Goal: Task Accomplishment & Management: Complete application form

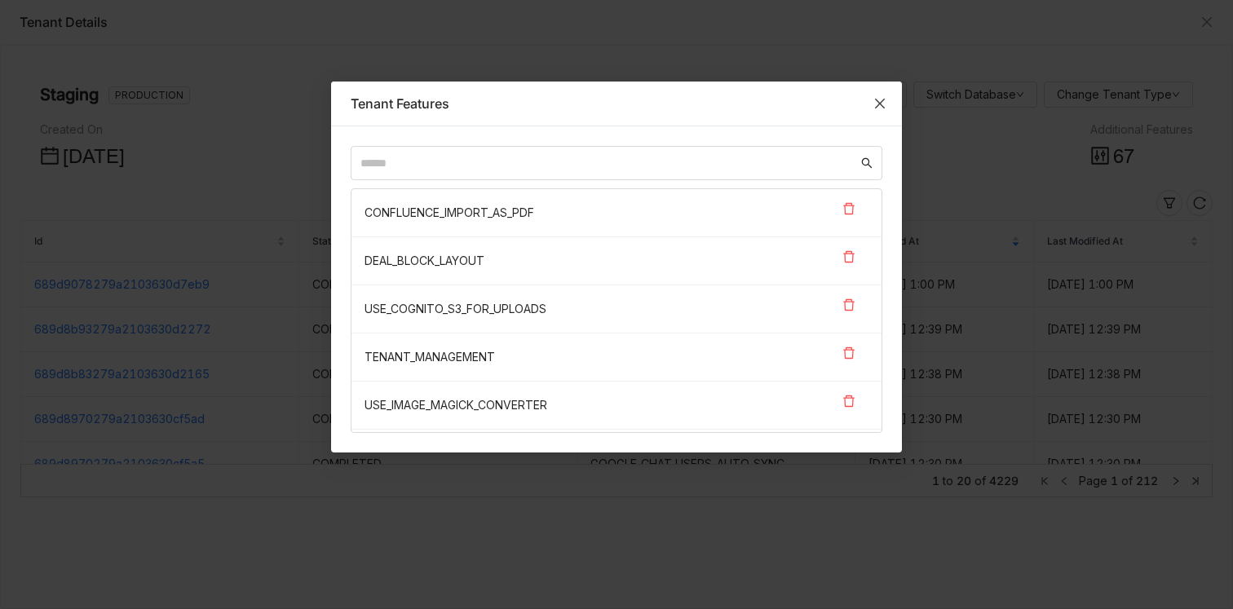
click at [878, 103] on icon "Close" at bounding box center [879, 103] width 13 height 13
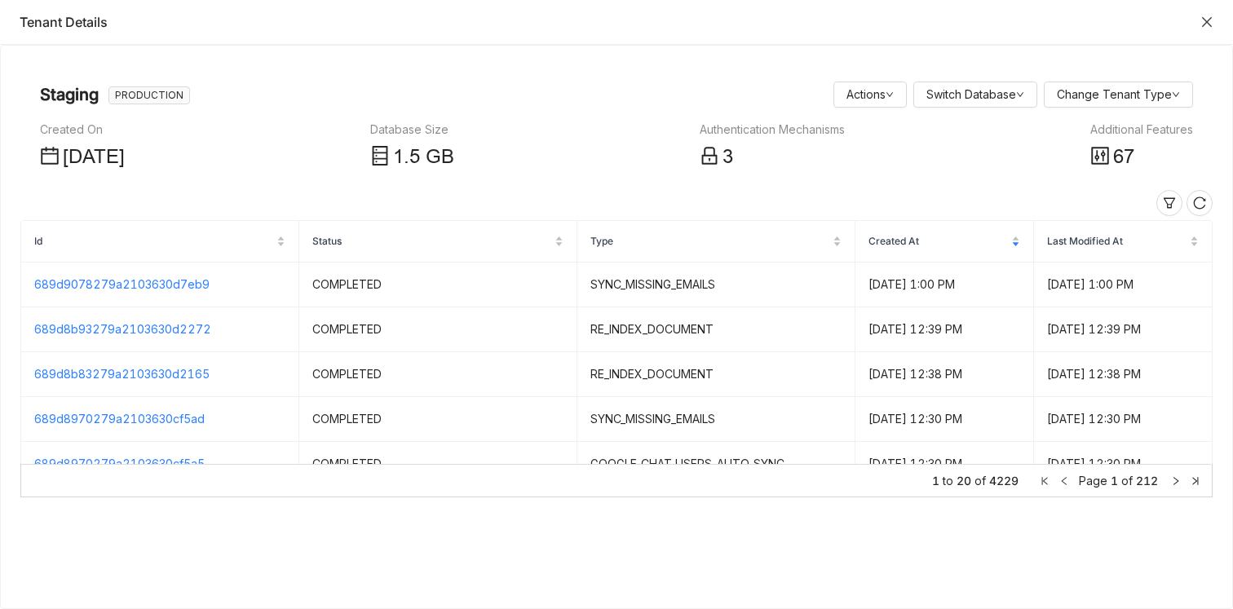
click at [1204, 27] on icon "Close" at bounding box center [1207, 21] width 13 height 13
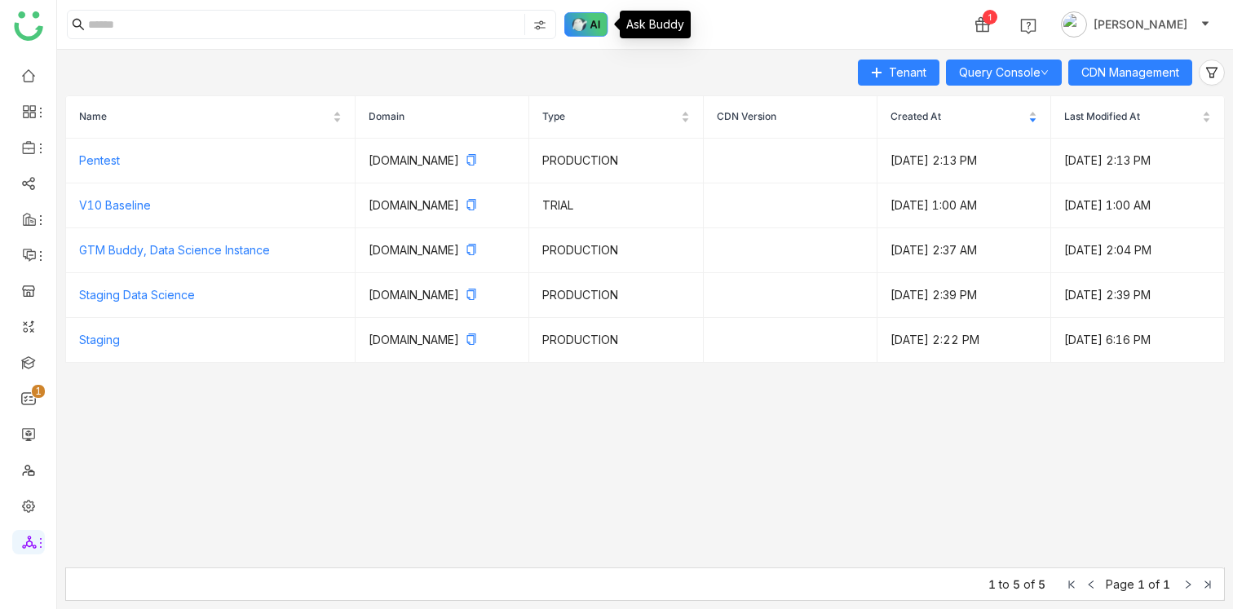
click at [590, 26] on img at bounding box center [586, 24] width 44 height 24
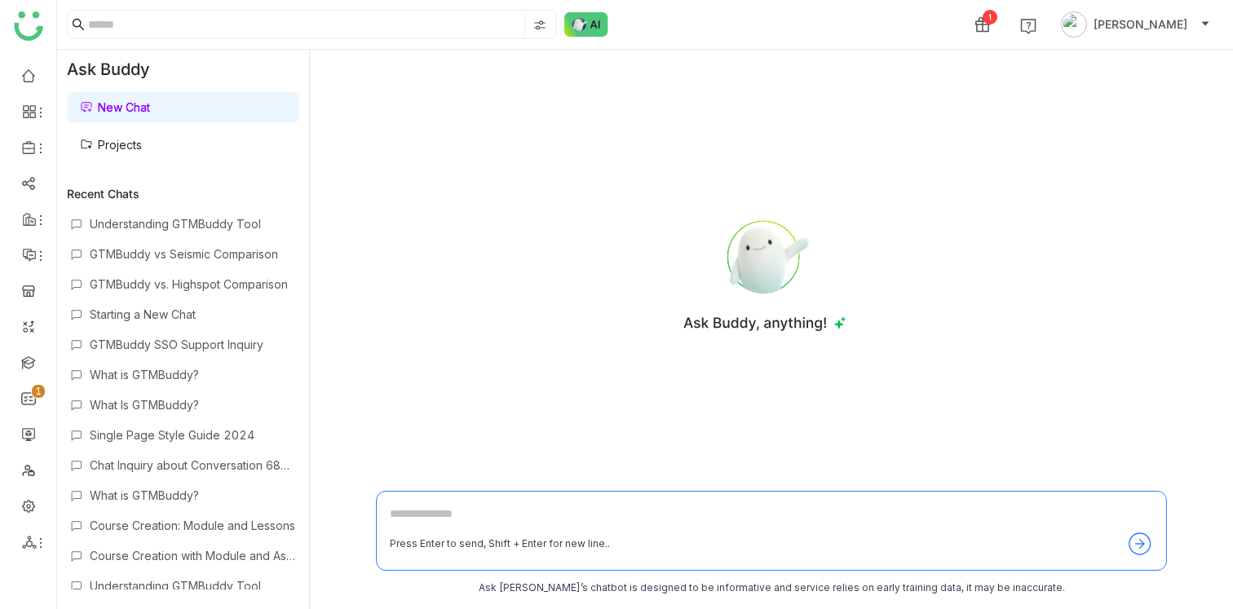
click at [123, 138] on link "Projects" at bounding box center [111, 145] width 62 height 14
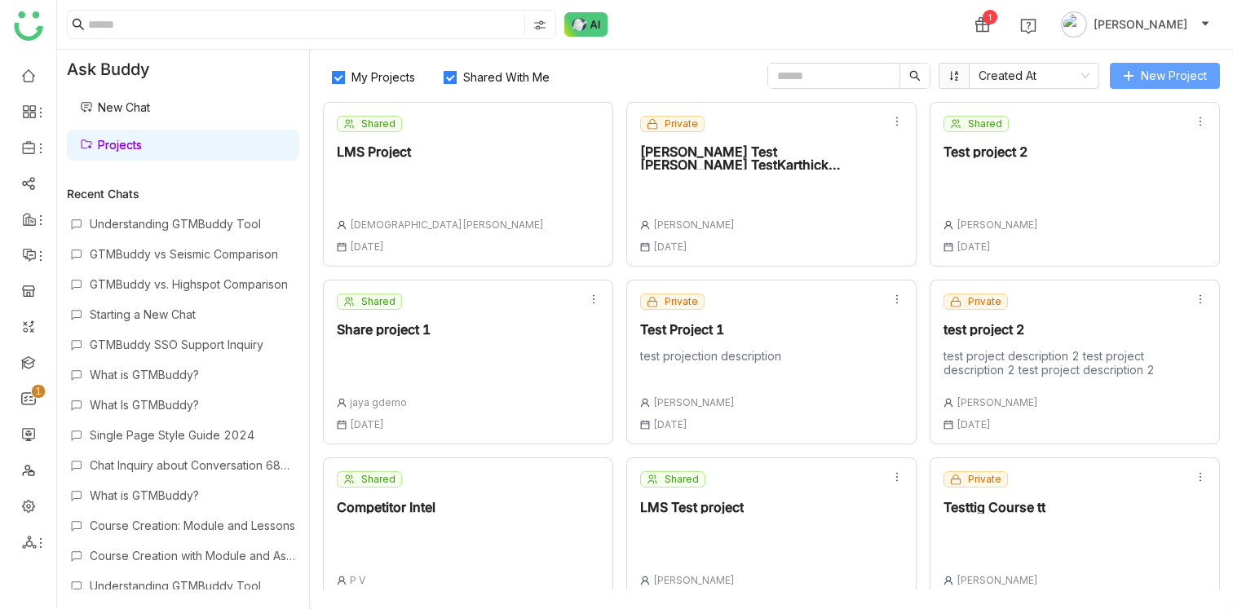
click at [1135, 76] on button "New Project" at bounding box center [1165, 76] width 110 height 26
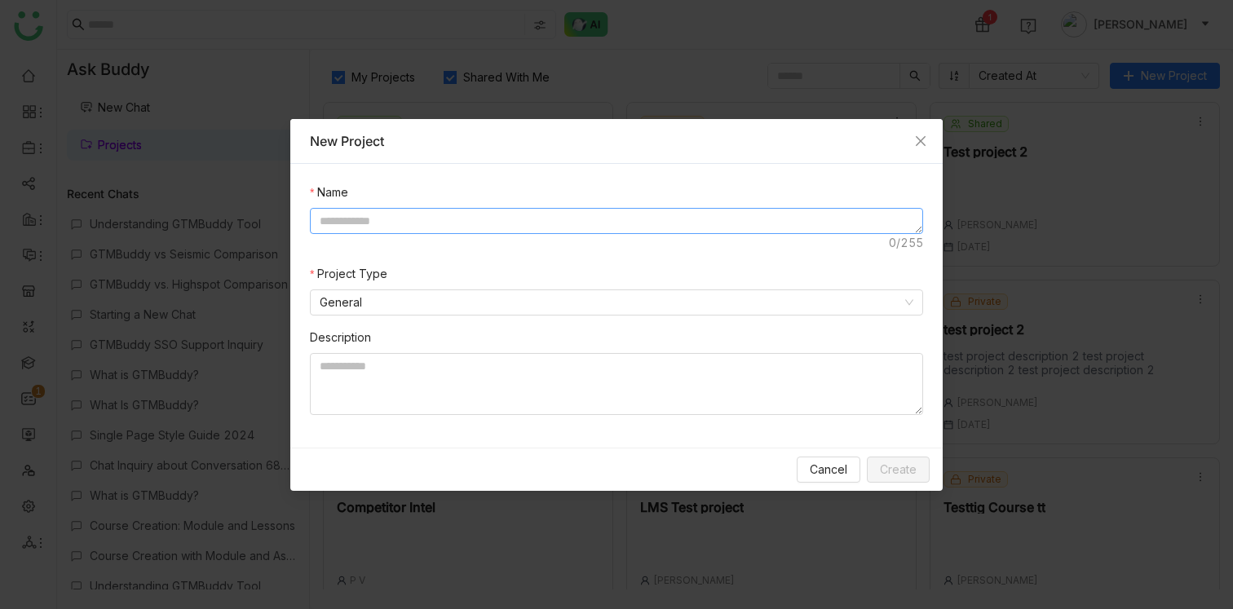
click at [524, 208] on textarea at bounding box center [616, 221] width 613 height 26
type textarea "**********"
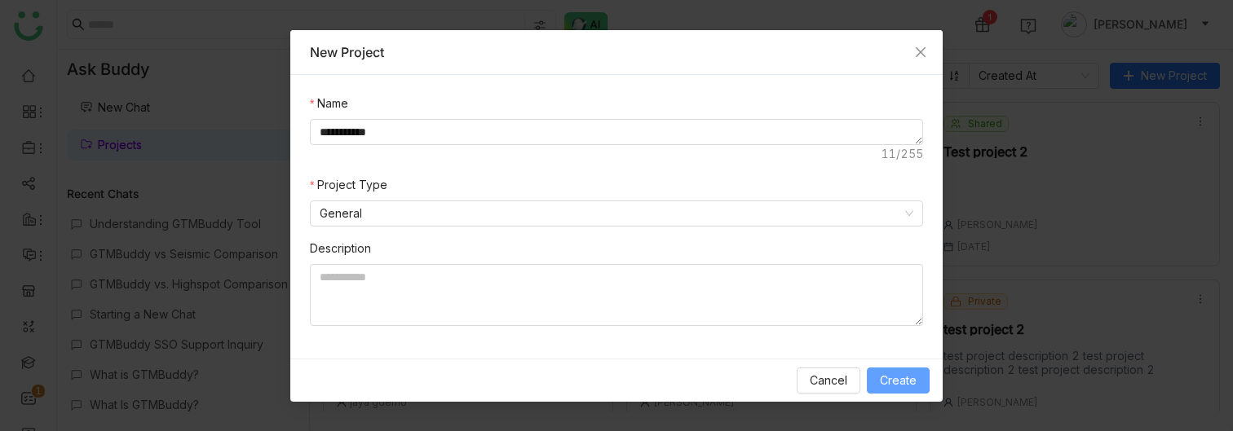
click at [907, 382] on span "Create" at bounding box center [898, 381] width 37 height 18
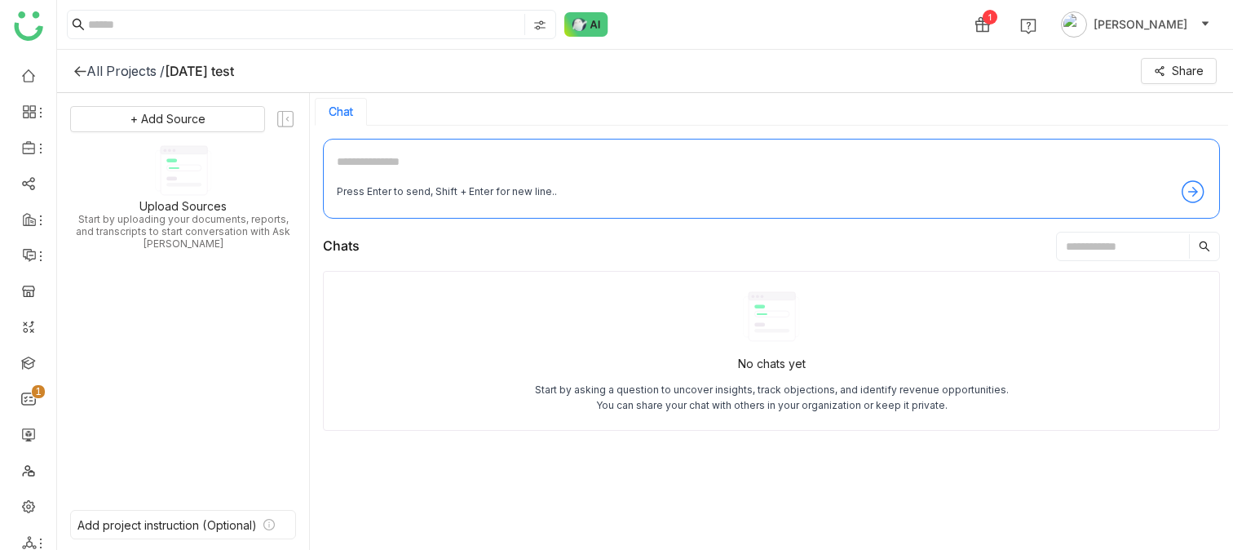
click at [118, 76] on div "All Projects /" at bounding box center [125, 71] width 78 height 16
